Goal: Information Seeking & Learning: Learn about a topic

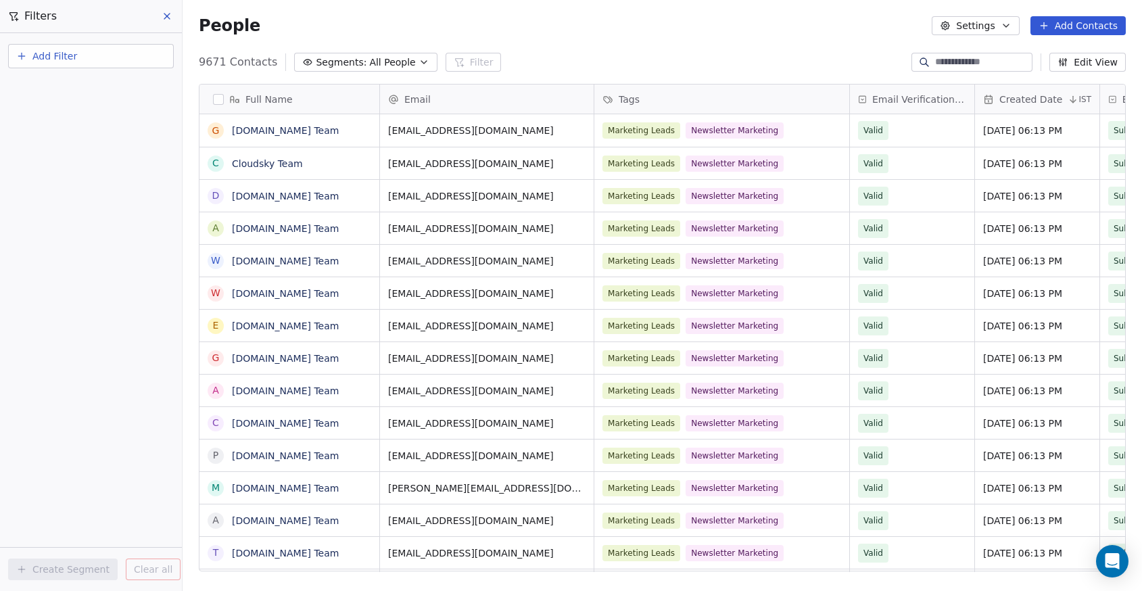
scroll to position [510, 949]
click at [44, 53] on span "Add Filter" at bounding box center [54, 56] width 45 height 14
click at [47, 89] on span "Contact properties" at bounding box center [66, 88] width 88 height 14
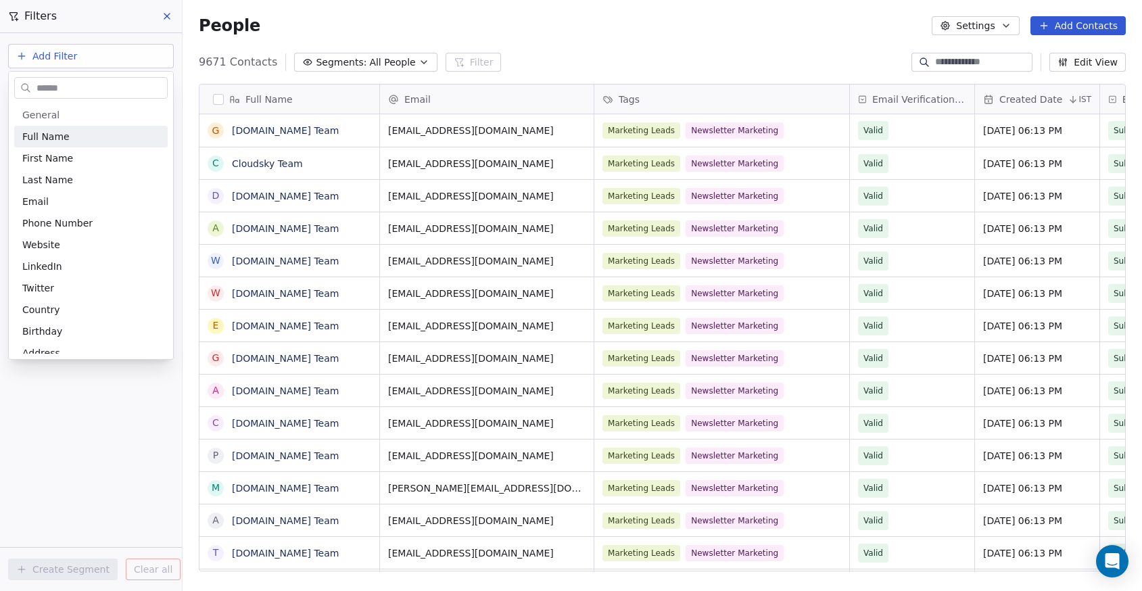
click at [52, 84] on input "text" at bounding box center [100, 88] width 133 height 20
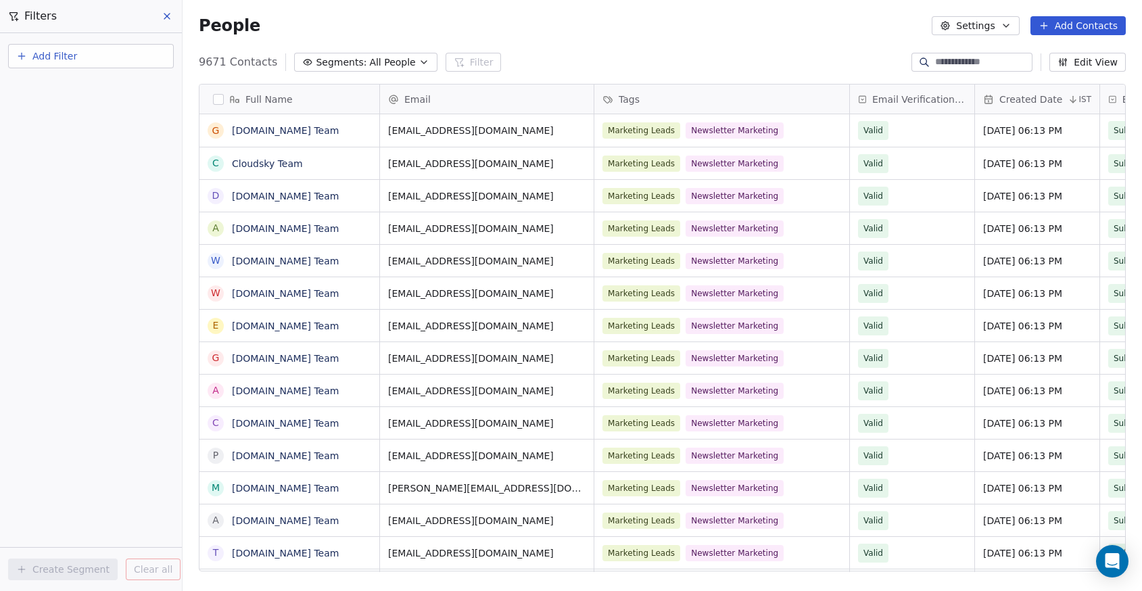
click at [64, 61] on html "Superintelligence Contacts People Marketing Workflows Campaigns Metrics & Event…" at bounding box center [571, 295] width 1142 height 591
click at [62, 63] on span "Add Filter" at bounding box center [54, 56] width 45 height 14
click at [57, 105] on span "Contact activity" at bounding box center [59, 110] width 75 height 14
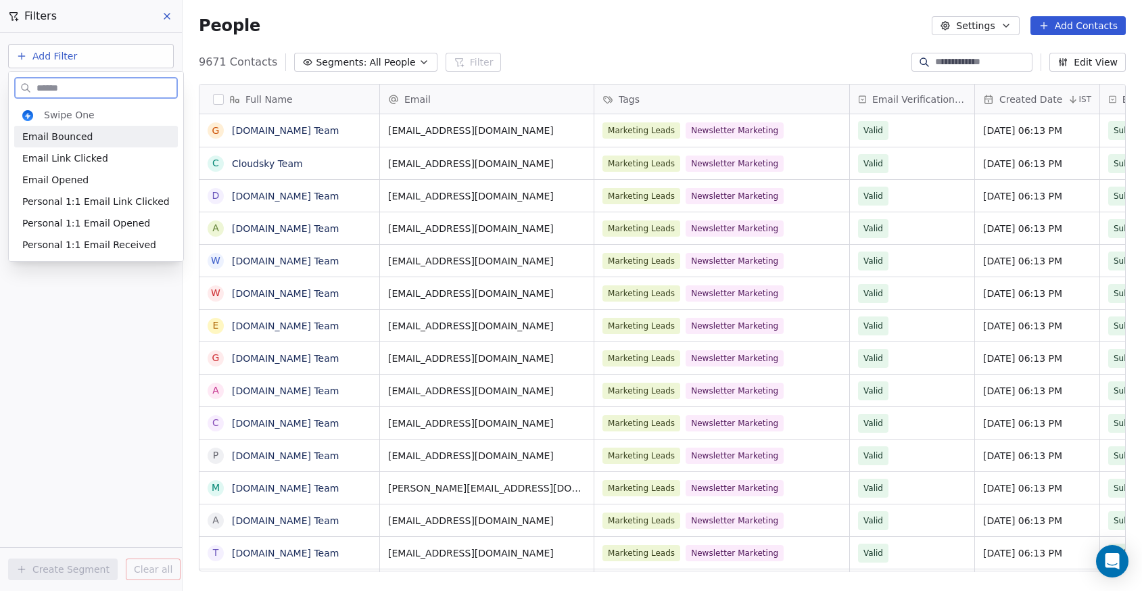
click at [76, 137] on span "Email Bounced" at bounding box center [57, 137] width 70 height 14
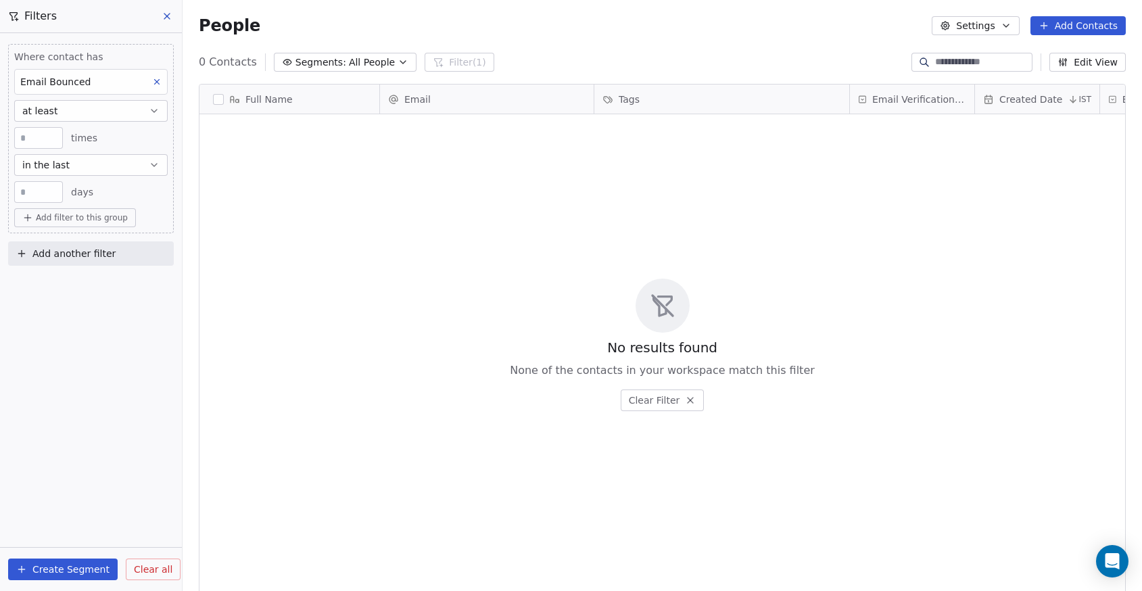
click at [35, 191] on input "**" at bounding box center [39, 192] width 42 height 10
type input "***"
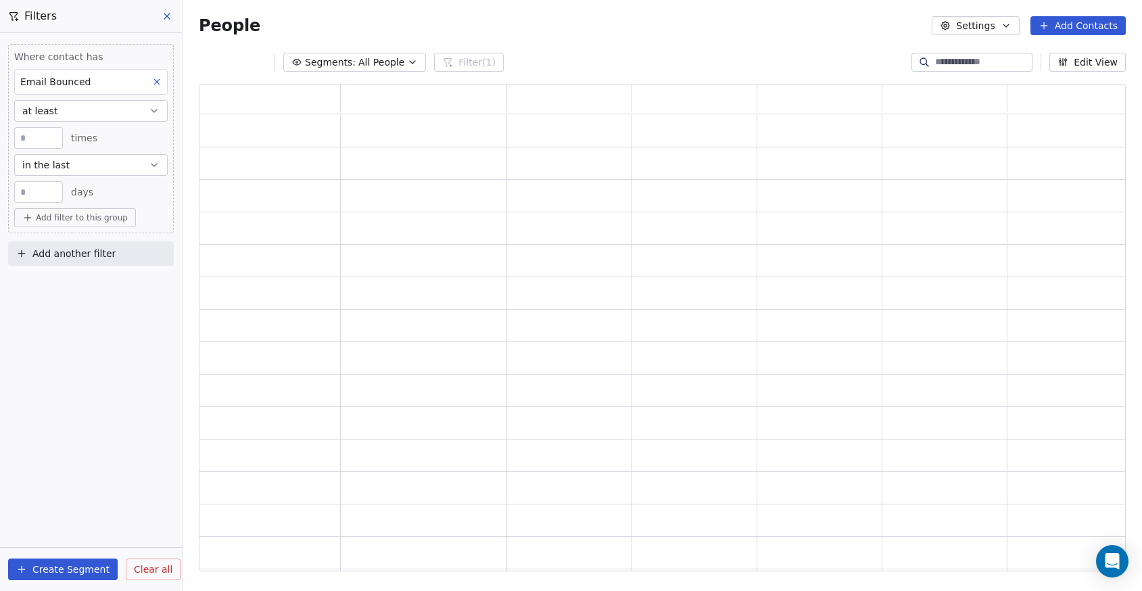
click at [110, 454] on div "Where contact has Email Bounced at least * times in the last *** days Add filte…" at bounding box center [91, 312] width 182 height 558
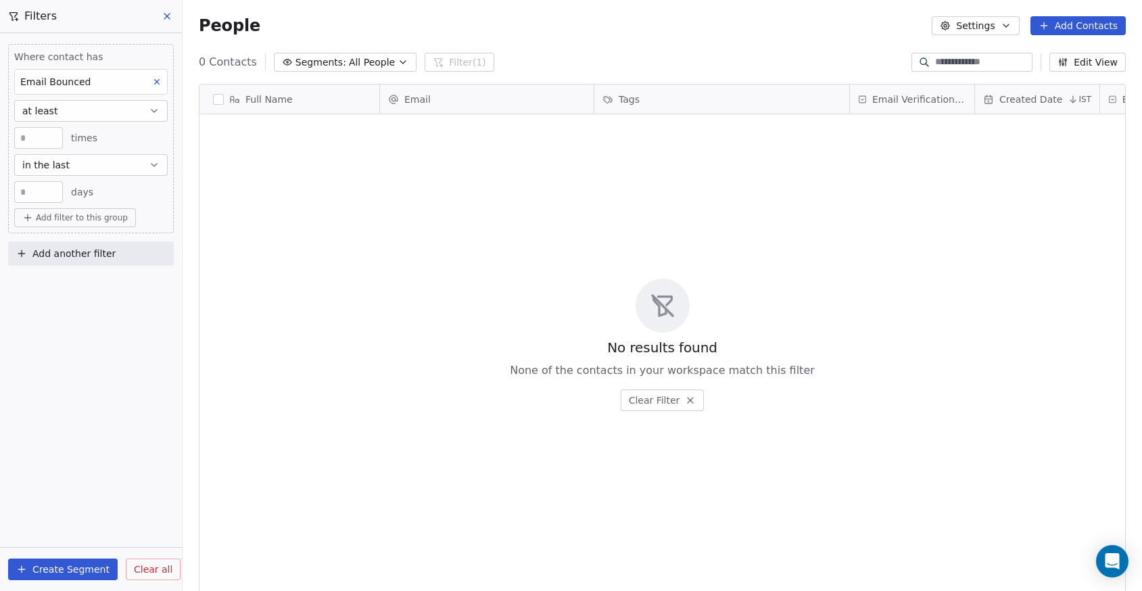
click at [133, 99] on div "Where contact has Email Bounced at least * times in the last *** days" at bounding box center [91, 126] width 154 height 153
click at [131, 107] on button "at least" at bounding box center [91, 111] width 154 height 22
click at [131, 106] on button "at least" at bounding box center [91, 111] width 154 height 22
click at [168, 25] on button at bounding box center [168, 16] width 20 height 19
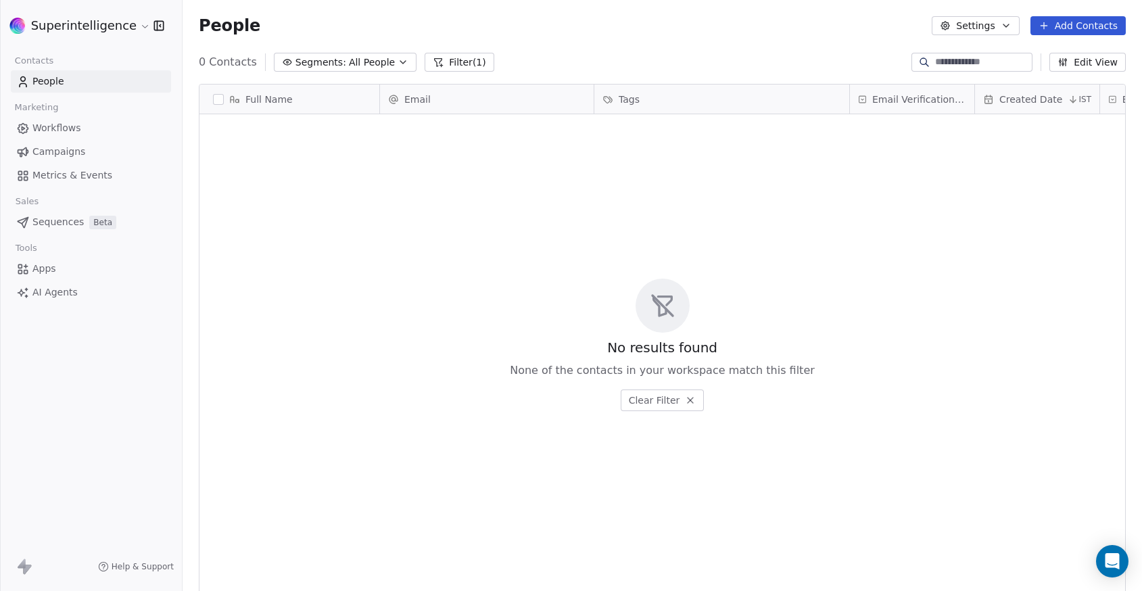
click at [435, 64] on icon at bounding box center [438, 62] width 7 height 7
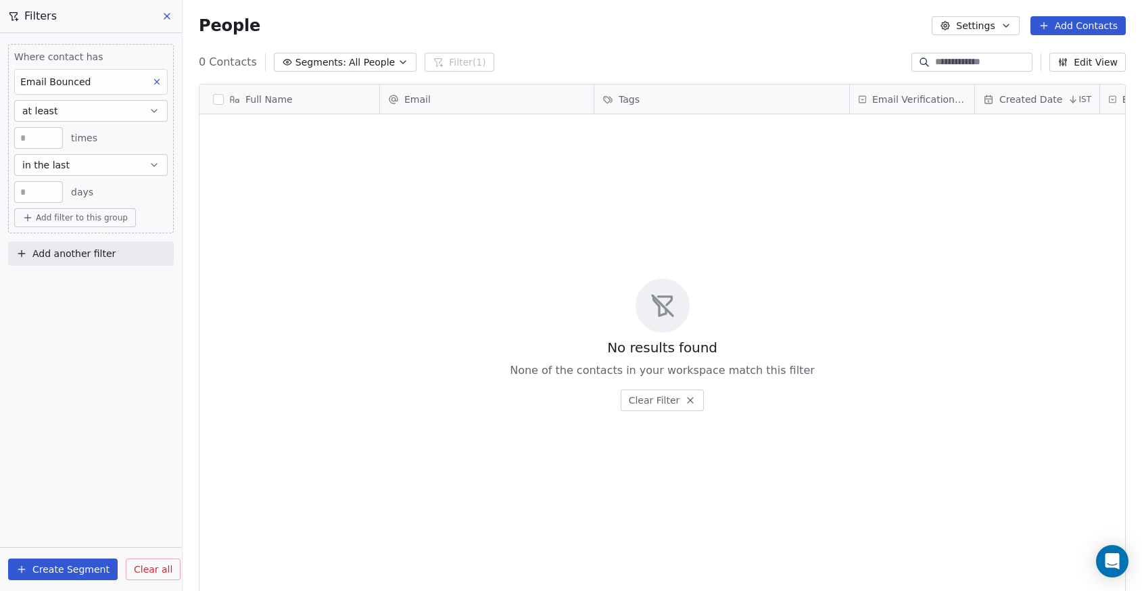
click at [141, 571] on span "Clear all" at bounding box center [153, 570] width 39 height 14
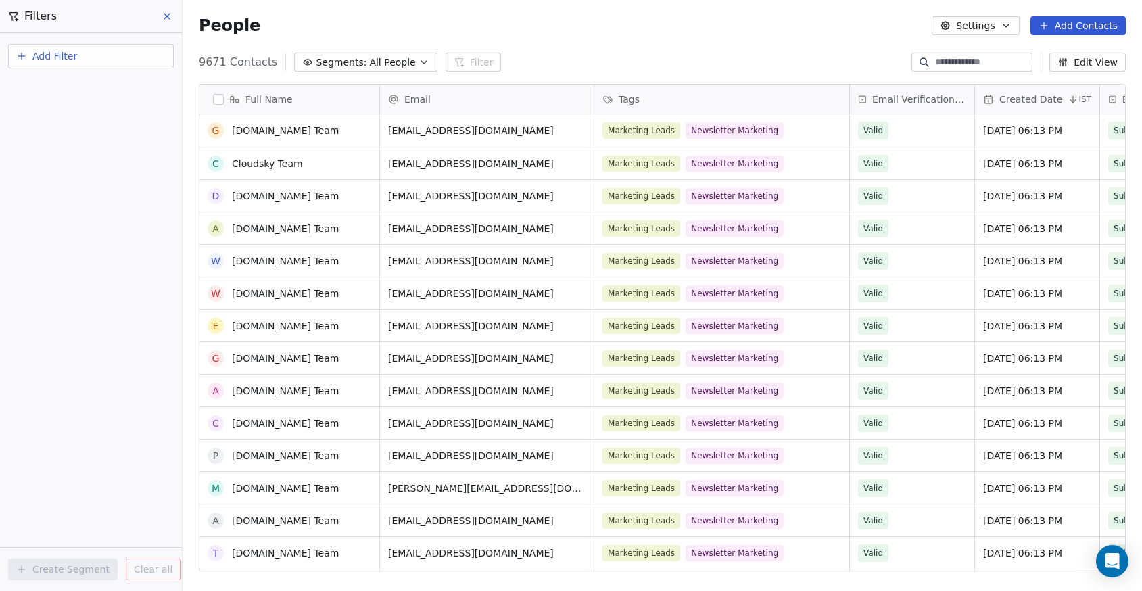
scroll to position [0, 0]
click at [98, 47] on button "Add Filter" at bounding box center [91, 56] width 166 height 24
click at [80, 86] on span "Contact properties" at bounding box center [66, 88] width 88 height 14
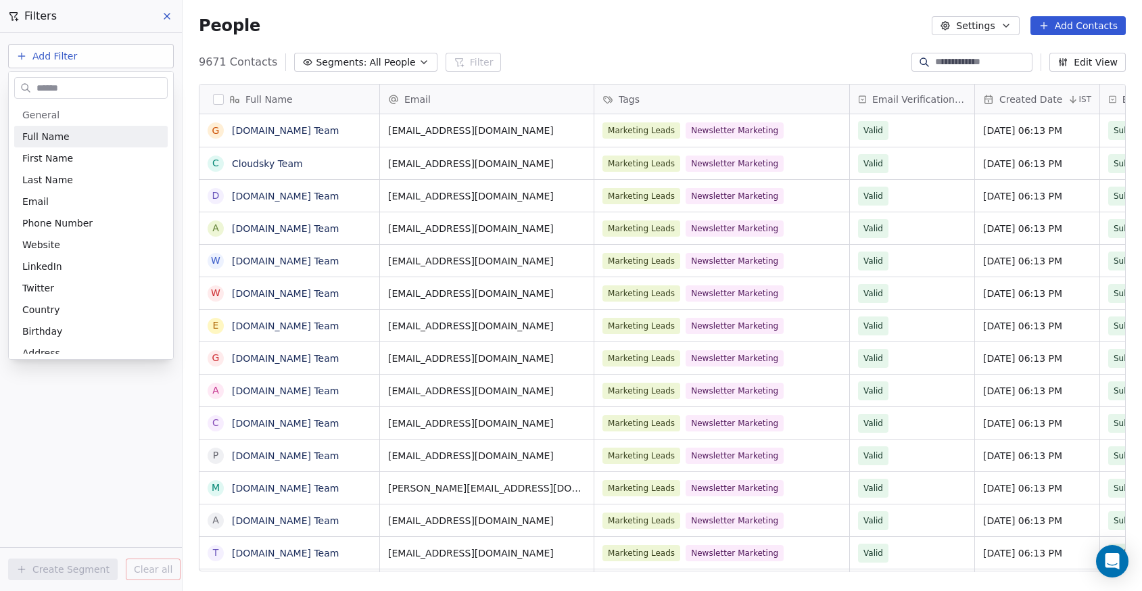
click at [81, 94] on input "text" at bounding box center [100, 88] width 133 height 20
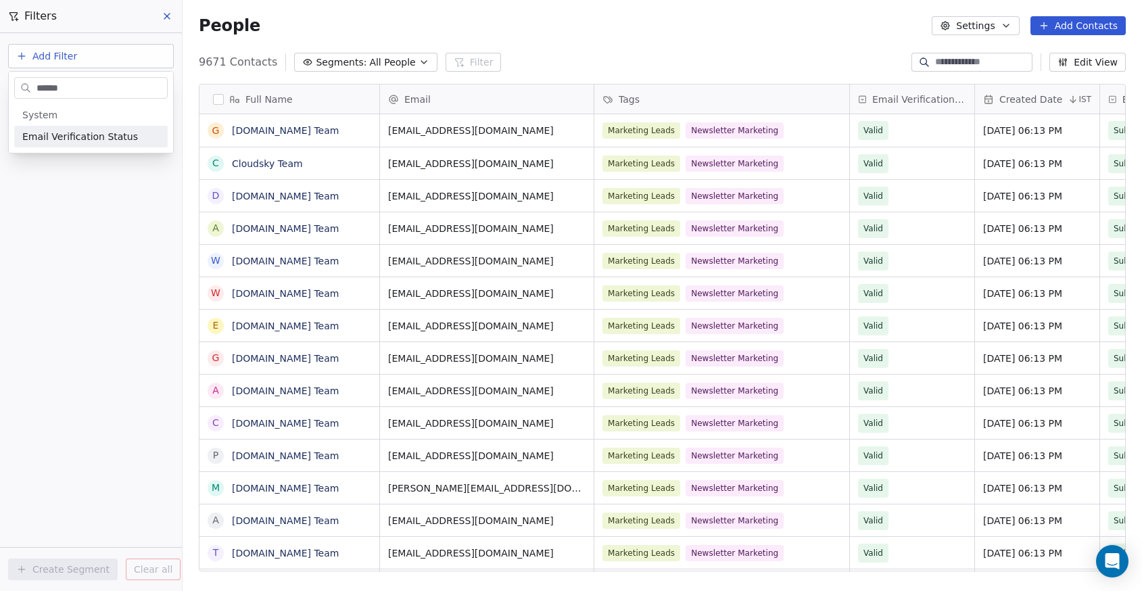
type input "******"
click at [89, 135] on span "Email Verification Status" at bounding box center [80, 137] width 116 height 14
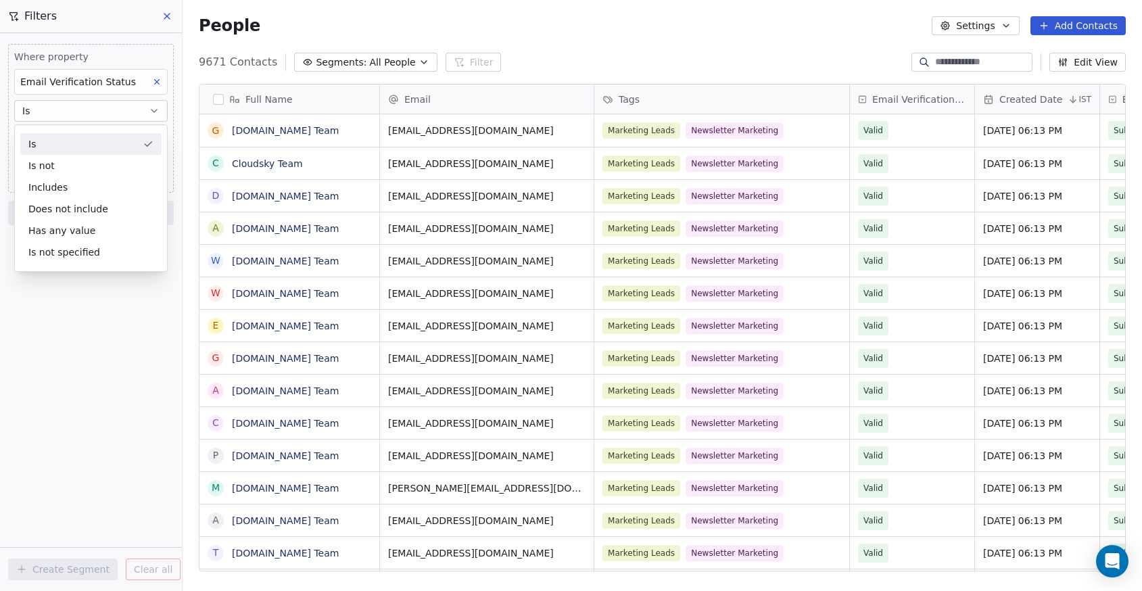
click at [81, 145] on div "Is" at bounding box center [90, 144] width 141 height 22
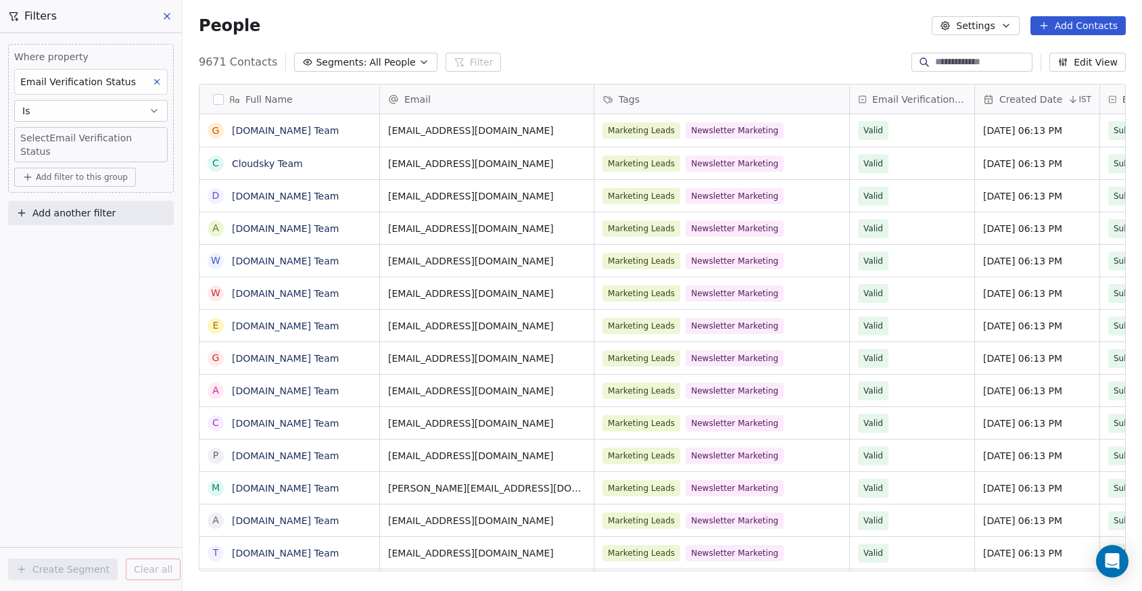
click at [91, 143] on body "Superintelligence Contacts People Marketing Workflows Campaigns Metrics & Event…" at bounding box center [571, 295] width 1142 height 591
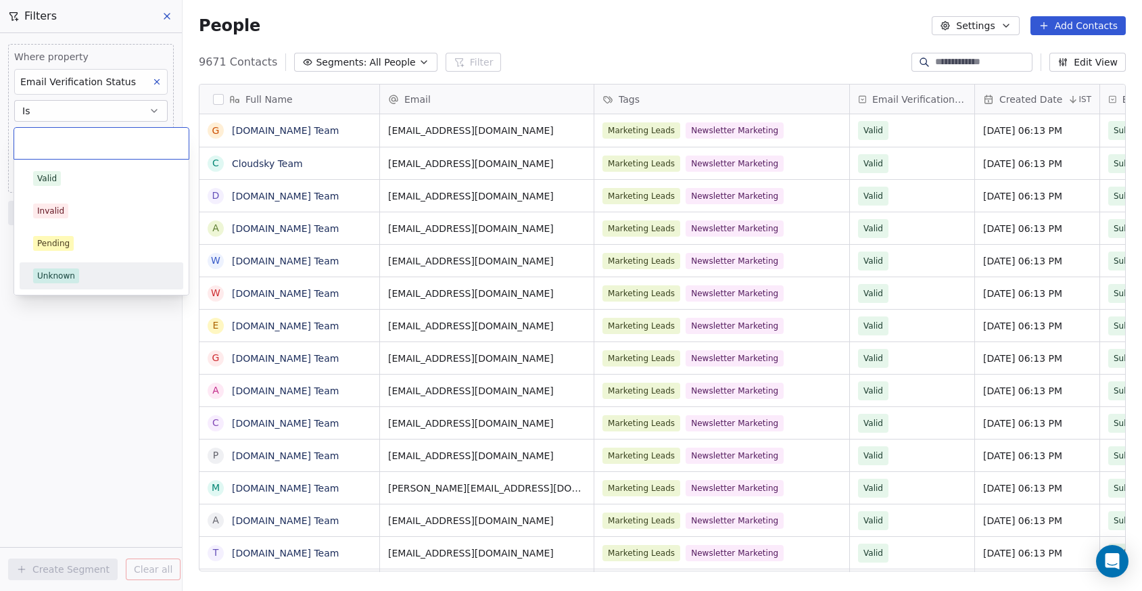
click at [76, 267] on div "Unknown" at bounding box center [101, 276] width 153 height 22
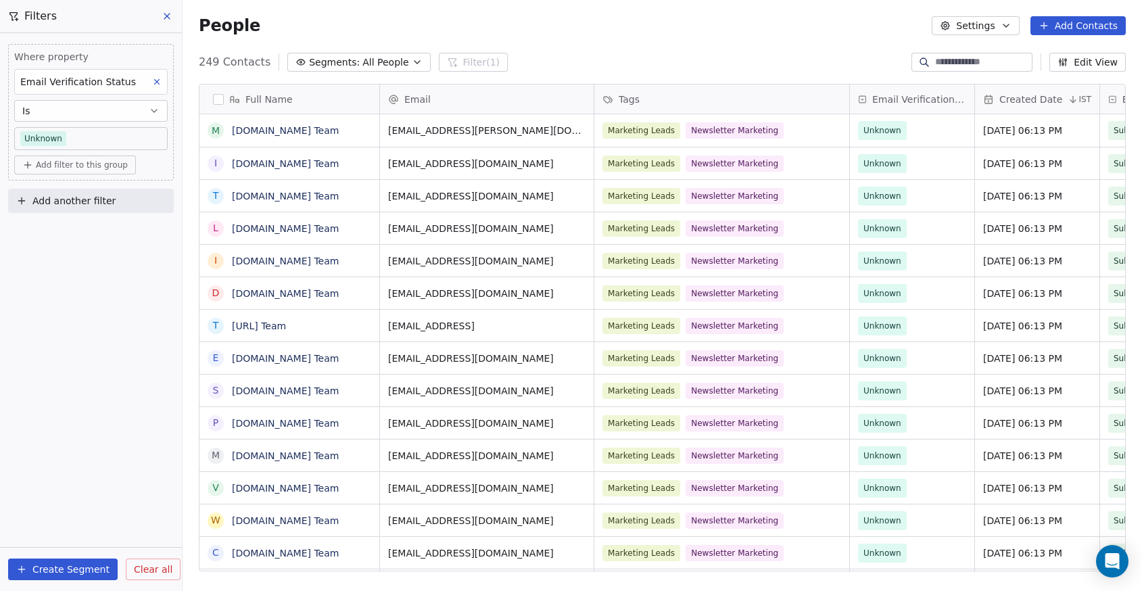
scroll to position [11, 11]
click at [218, 95] on button "button" at bounding box center [218, 99] width 11 height 11
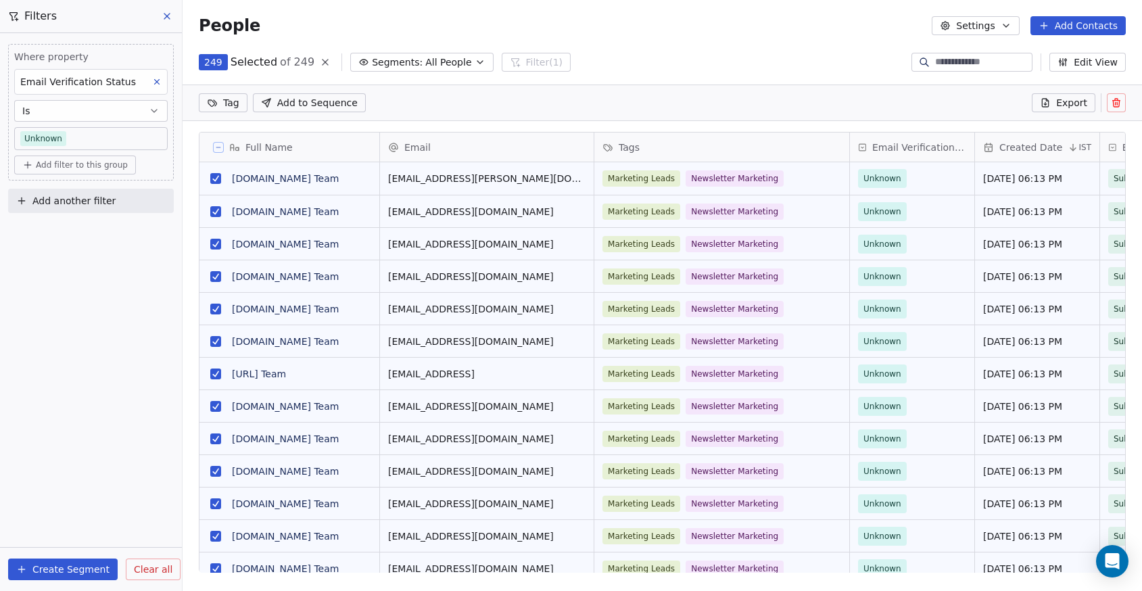
click at [1112, 101] on icon at bounding box center [1116, 102] width 11 height 11
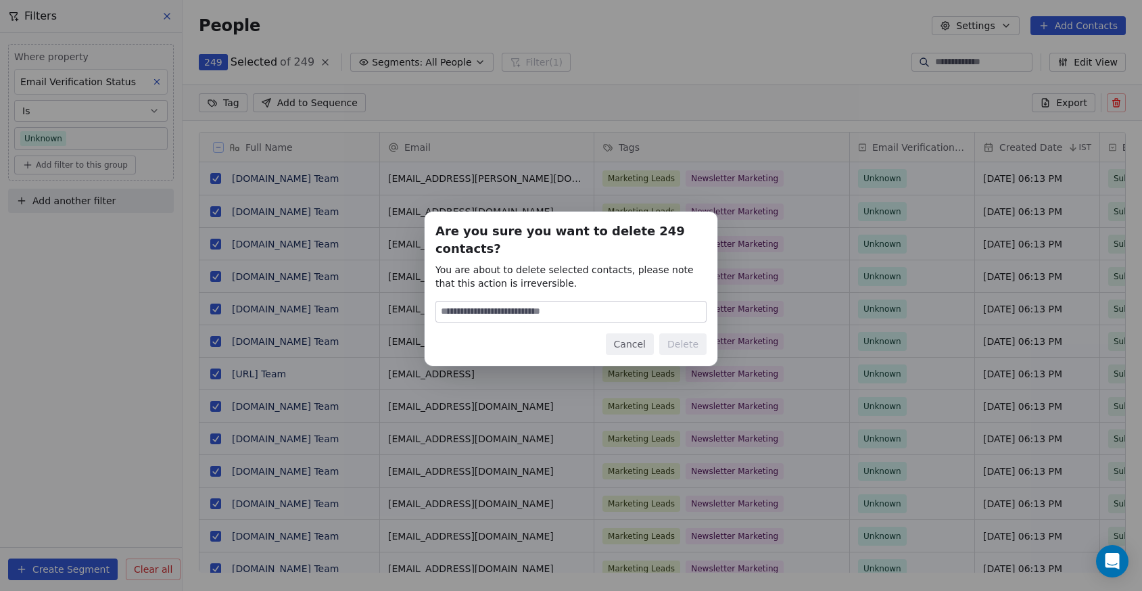
click at [640, 302] on input at bounding box center [571, 312] width 270 height 20
type input "******"
click at [659, 333] on button "Delete" at bounding box center [682, 344] width 47 height 22
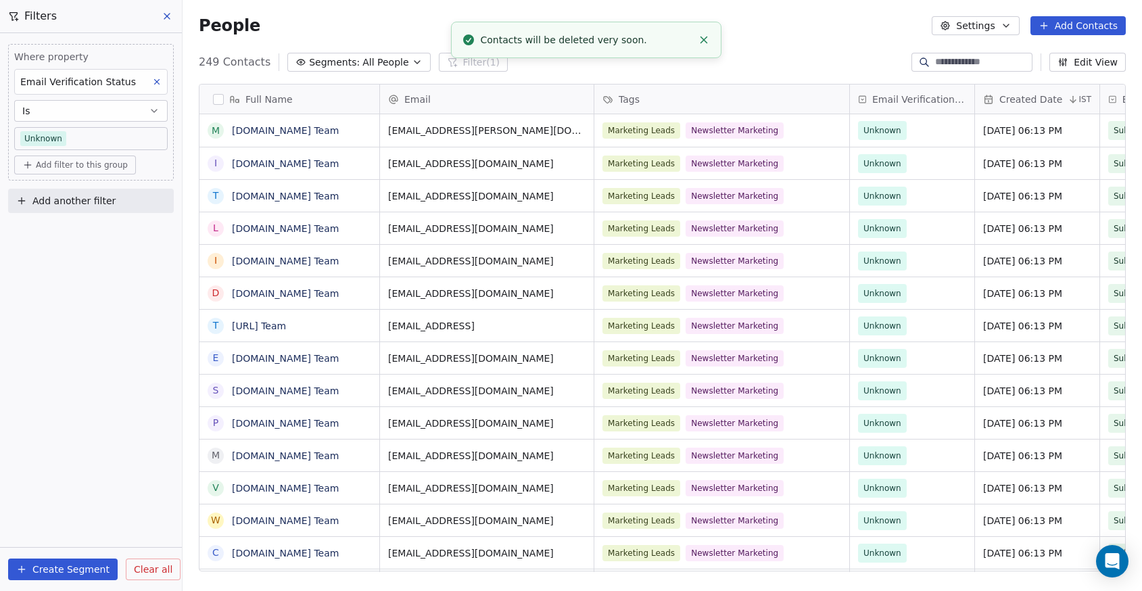
scroll to position [11, 11]
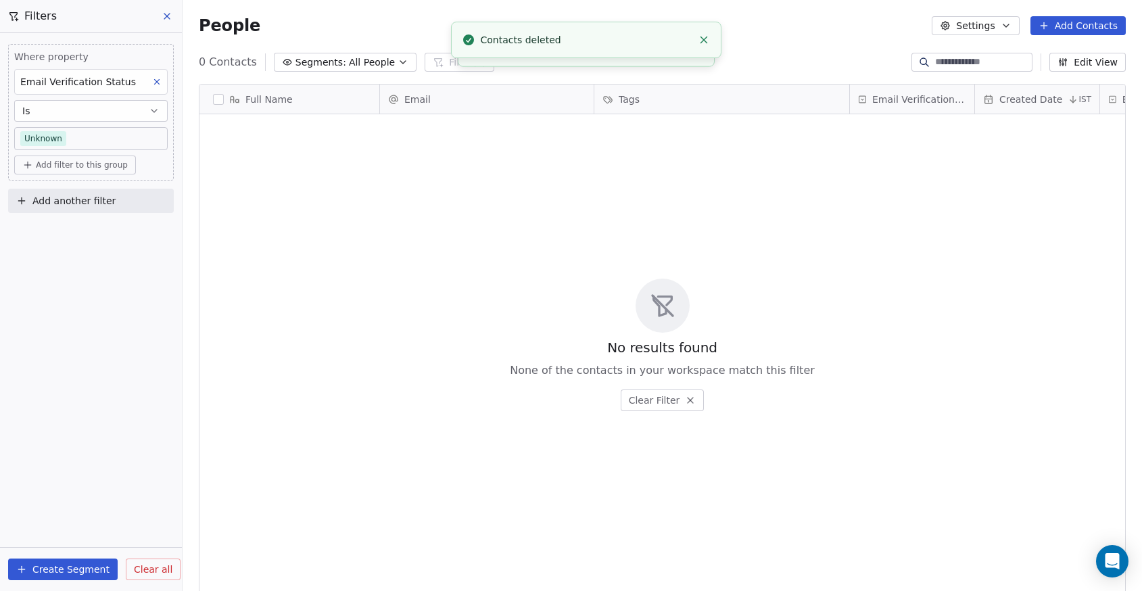
click at [161, 23] on button at bounding box center [168, 16] width 20 height 19
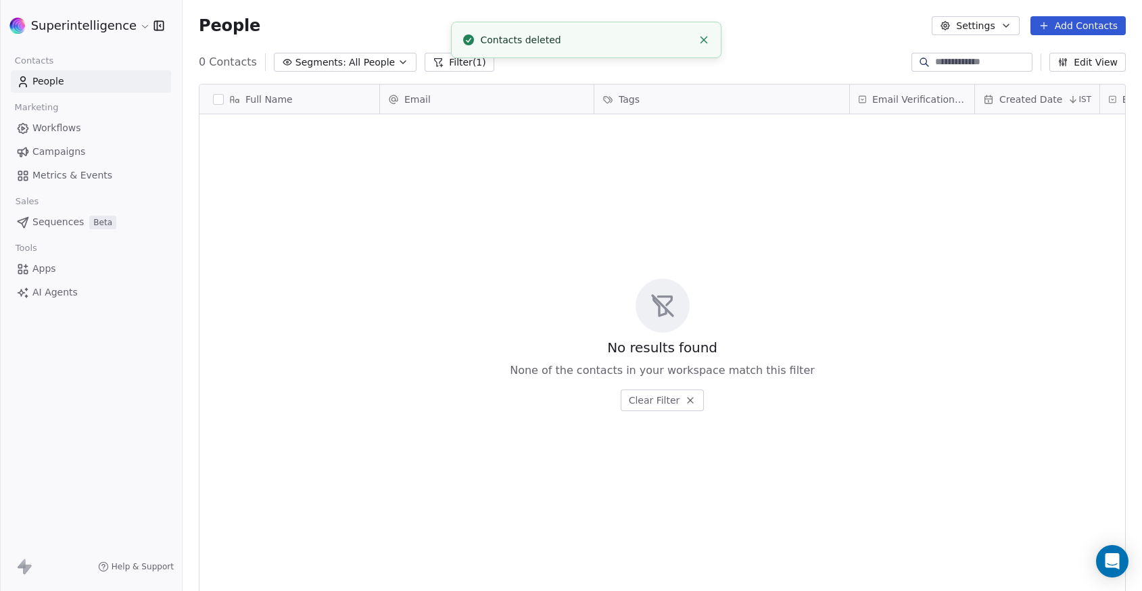
click at [465, 183] on div "No results found None of the contacts in your workspace match this filter Clear…" at bounding box center [662, 345] width 926 height 456
click at [139, 86] on link "People" at bounding box center [91, 81] width 160 height 22
click at [110, 138] on link "Workflows" at bounding box center [91, 128] width 160 height 22
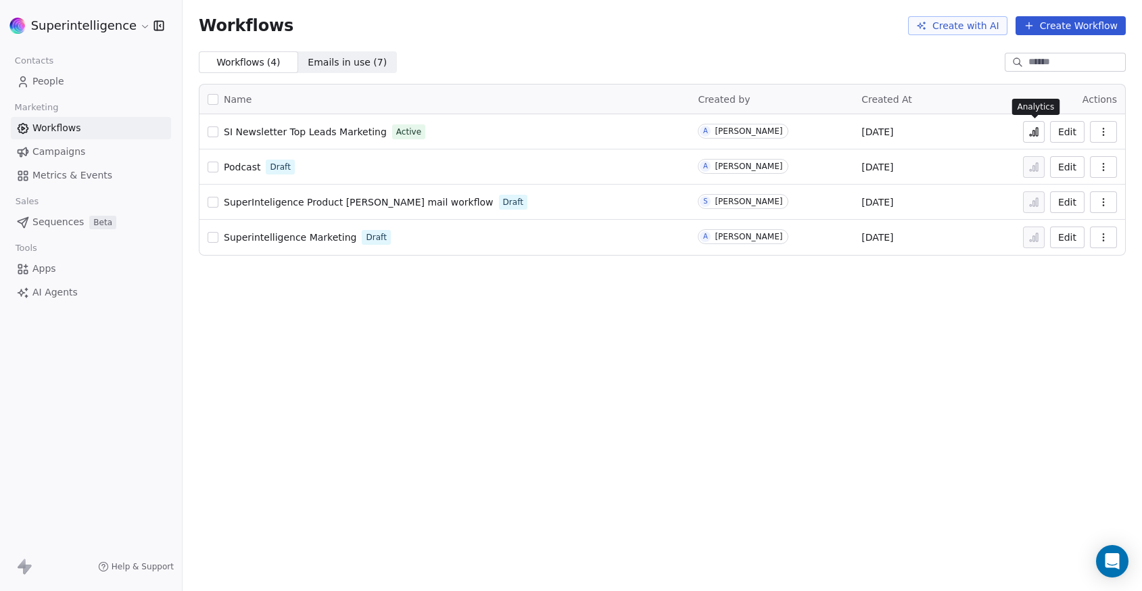
click at [1031, 127] on icon at bounding box center [1034, 131] width 11 height 11
